Goal: Communication & Community: Answer question/provide support

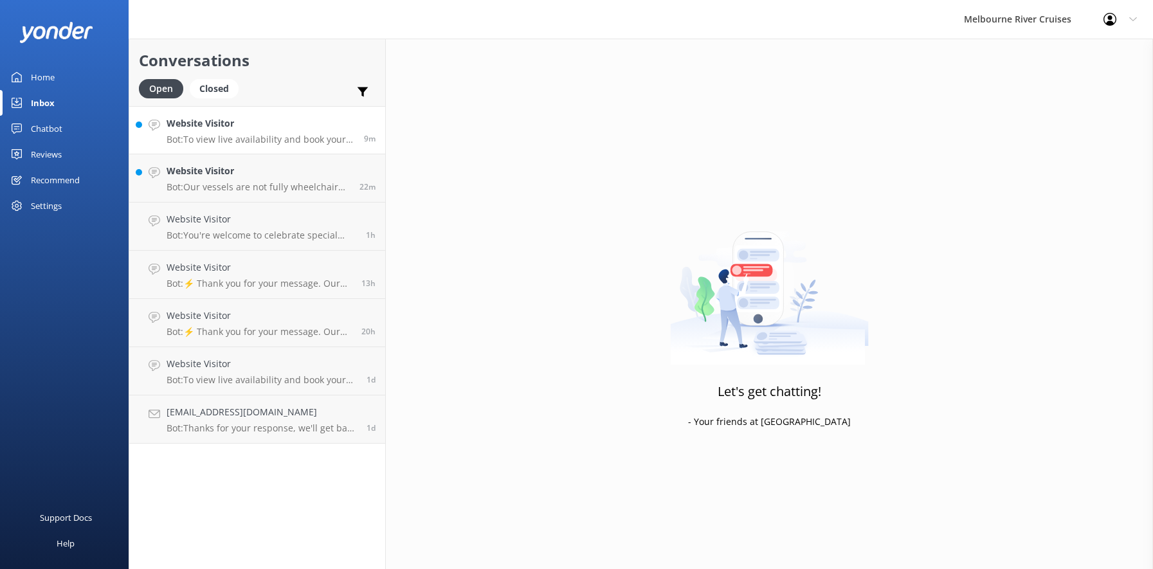
click at [199, 120] on h4 "Website Visitor" at bounding box center [261, 123] width 188 height 14
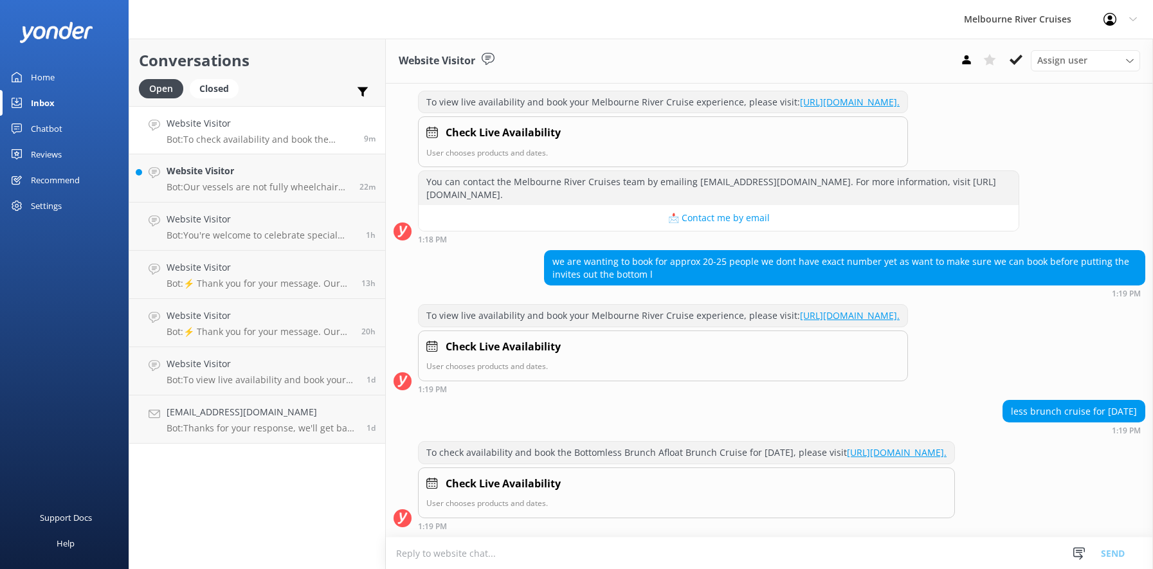
scroll to position [252, 0]
click at [204, 172] on h4 "Website Visitor" at bounding box center [258, 171] width 183 height 14
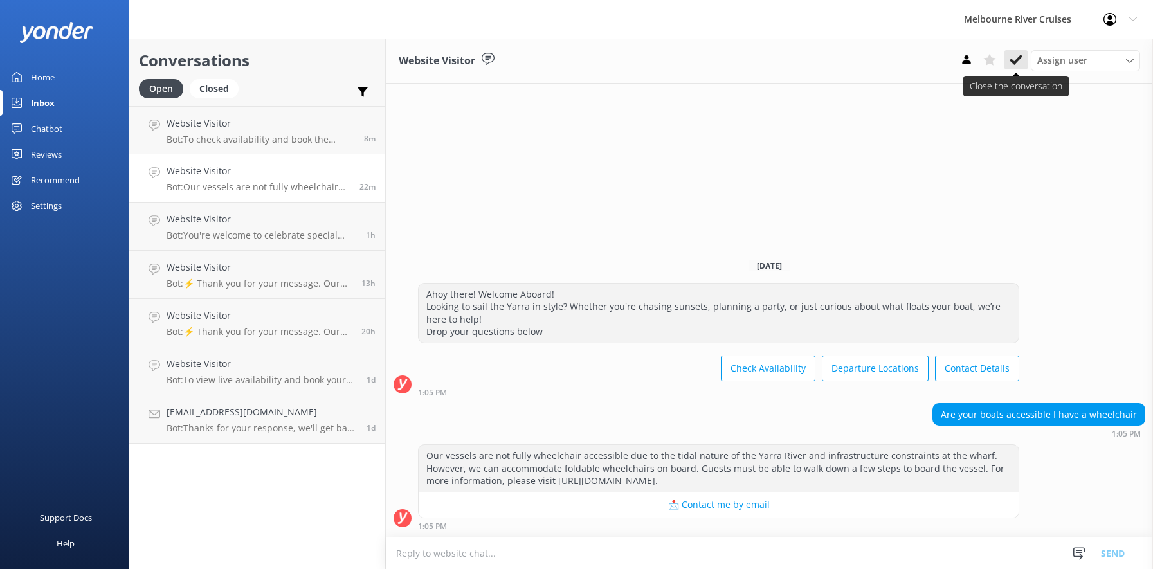
click at [1015, 63] on use at bounding box center [1015, 60] width 13 height 10
